Goal: Task Accomplishment & Management: Complete application form

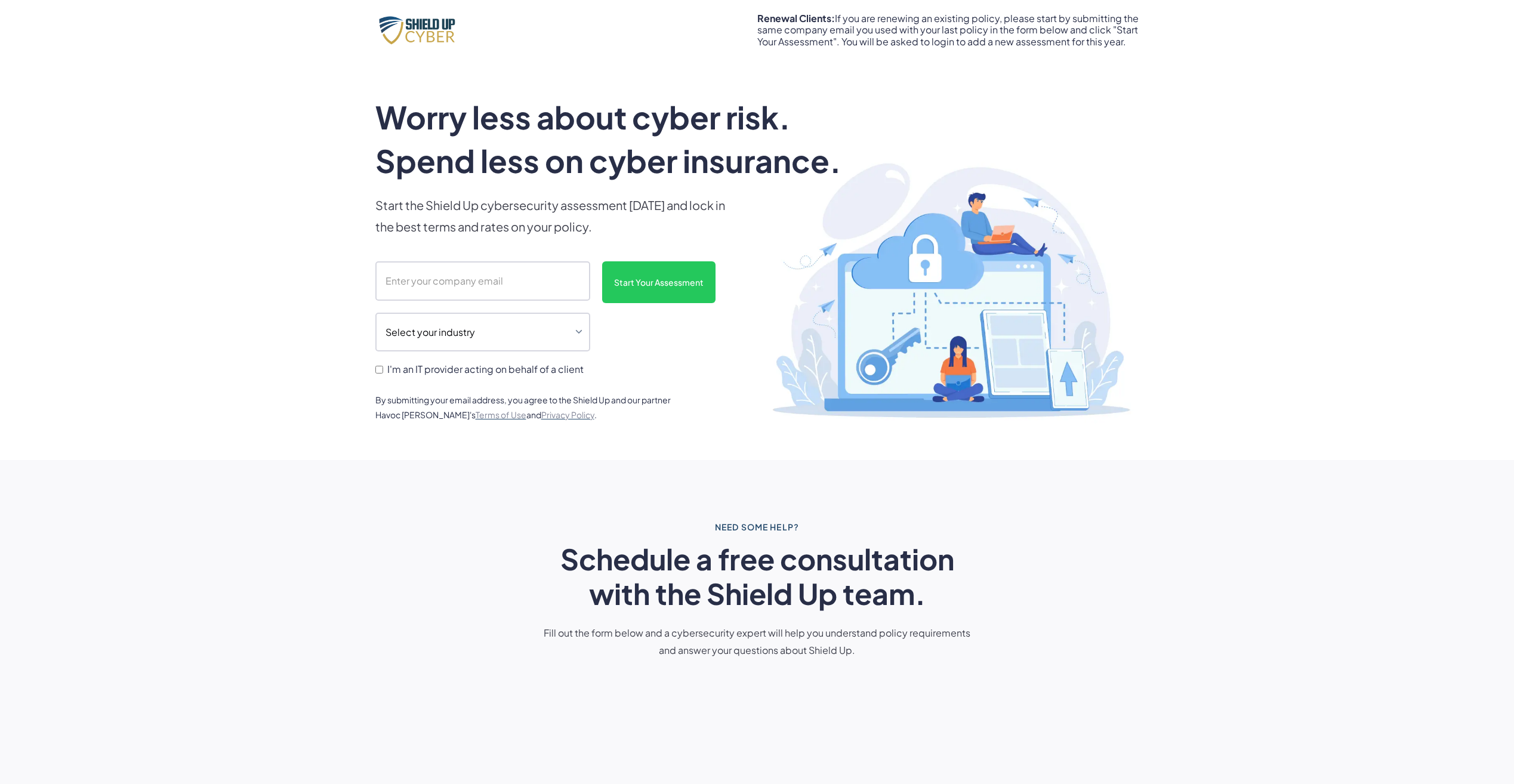
click at [486, 279] on input "scanform" at bounding box center [483, 281] width 215 height 40
click at [477, 287] on input "scanform" at bounding box center [483, 281] width 215 height 40
paste input "[EMAIL_ADDRESS][DOMAIN_NAME]"
type input "[EMAIL_ADDRESS][DOMAIN_NAME]"
click at [613, 202] on p "Start the Shield Up cybersecurity assessment [DATE] and lock in the best terms …" at bounding box center [554, 216] width 358 height 43
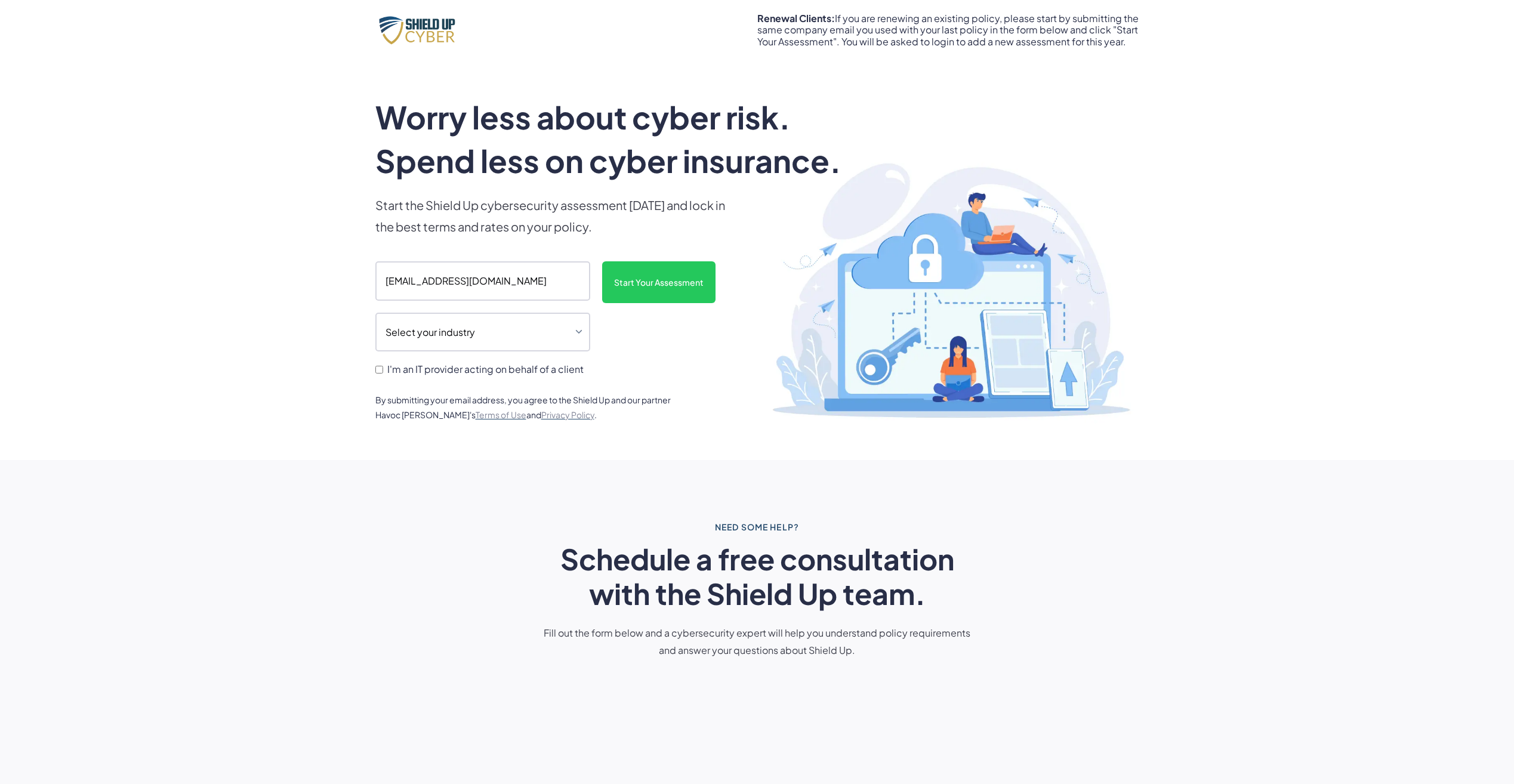
click at [464, 372] on span "I'm an IT provider acting on behalf of a client" at bounding box center [485, 369] width 196 height 12
click at [383, 372] on input "I'm an IT provider acting on behalf of a client" at bounding box center [379, 369] width 8 height 8
checkbox input "true"
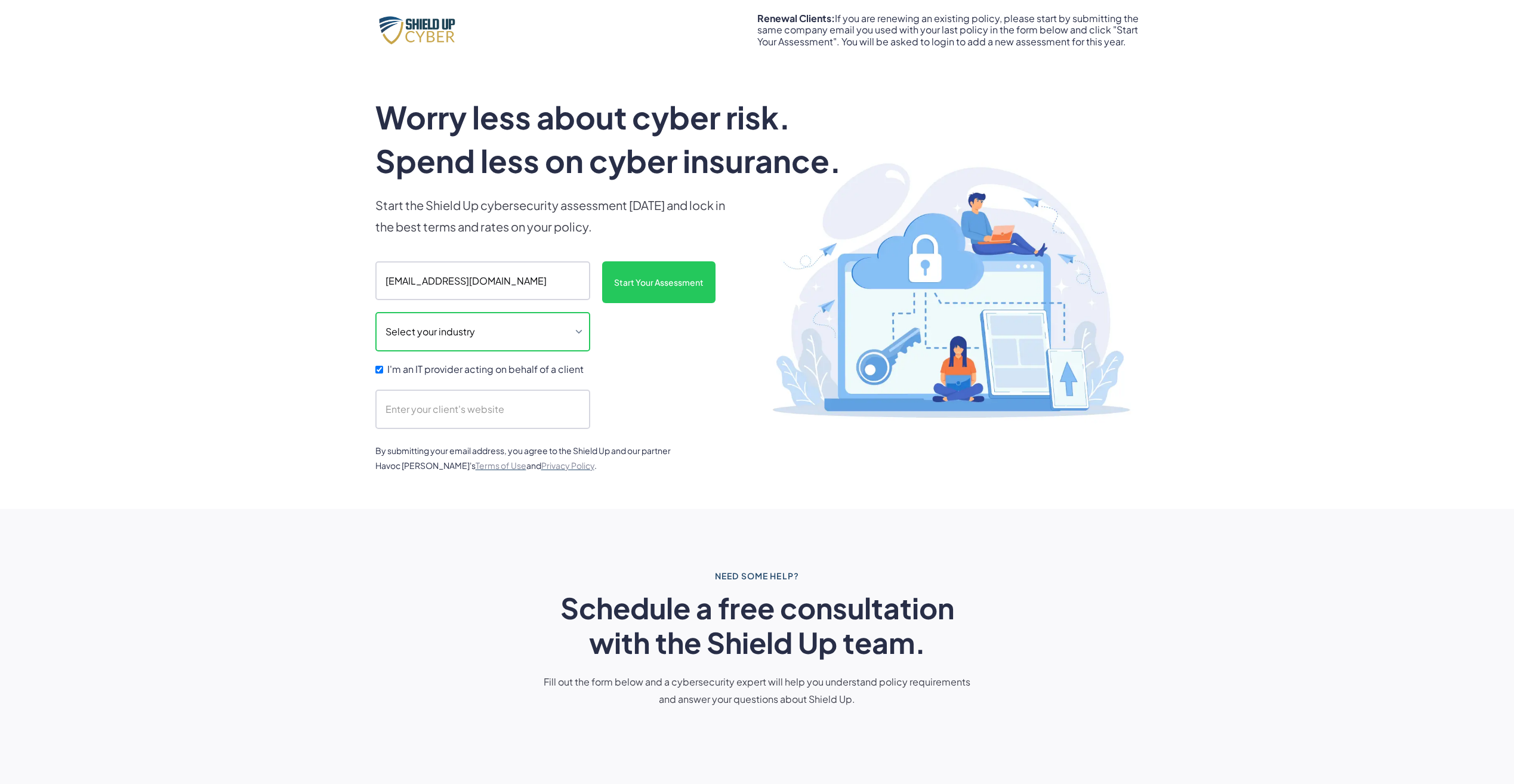
click at [475, 343] on select "Select your industry Auto Dealership Healthcare Hospitality Legal Manufacturing…" at bounding box center [483, 332] width 215 height 40
select select "legal"
click at [376, 312] on select "Select your industry Auto Dealership Healthcare Hospitality Legal Manufacturing…" at bounding box center [483, 332] width 215 height 40
click at [448, 401] on input "scanform" at bounding box center [483, 409] width 215 height 40
type input "[DOMAIN_NAME]"
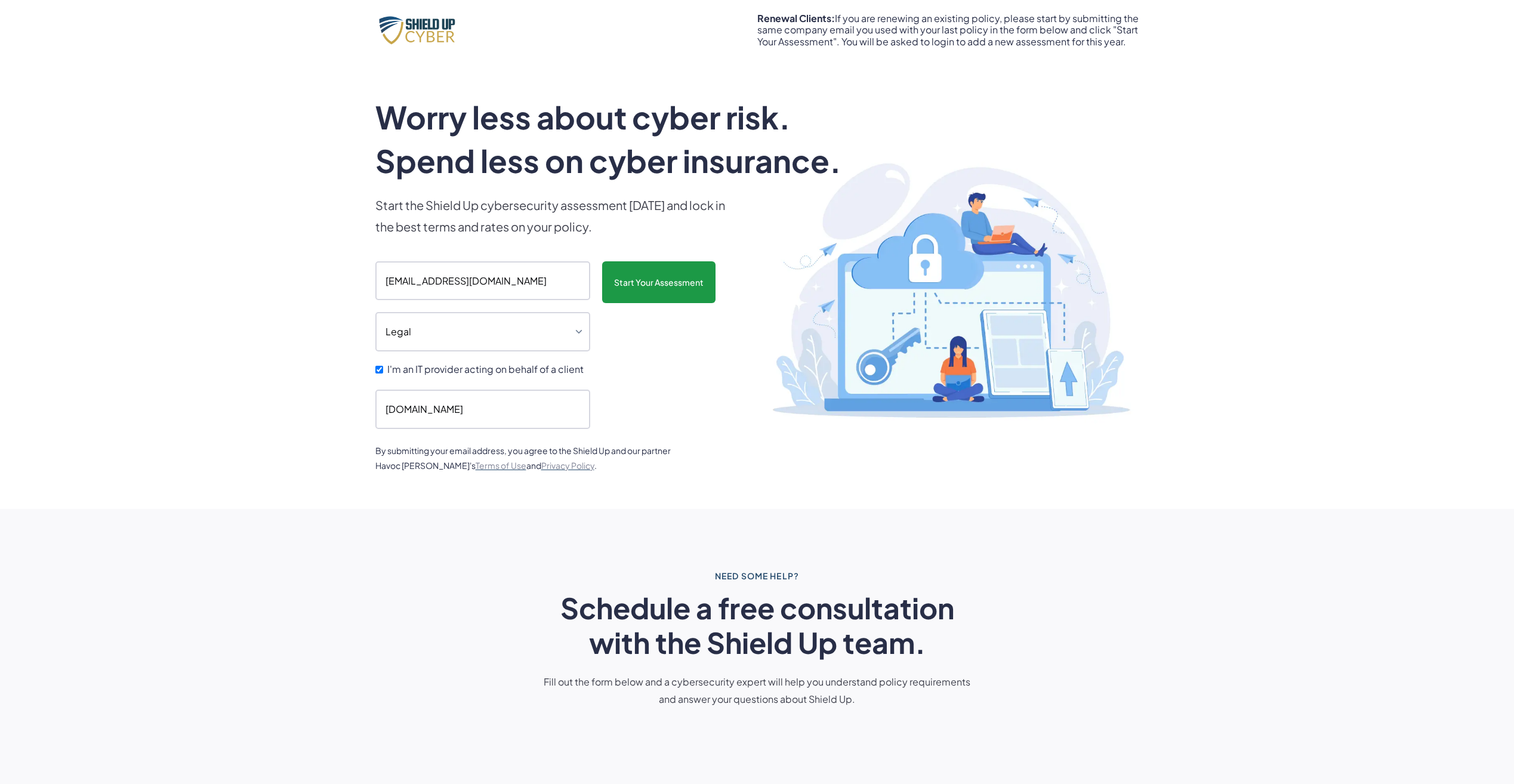
click at [676, 286] on input "Start Your Assessment" at bounding box center [659, 282] width 113 height 42
